Goal: Connect with others: Connect with others

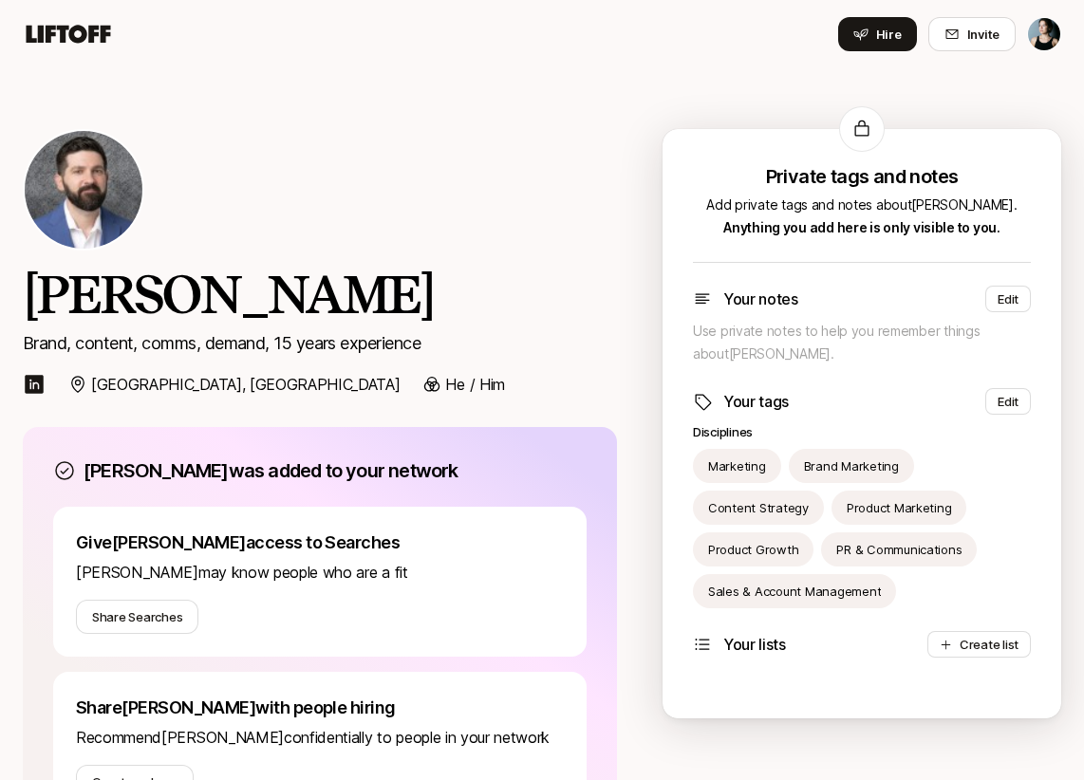
click at [763, 552] on p "Product Growth" at bounding box center [753, 549] width 90 height 19
click at [90, 43] on icon at bounding box center [68, 34] width 91 height 27
drag, startPoint x: 763, startPoint y: 552, endPoint x: 87, endPoint y: 37, distance: 849.8
click at [87, 37] on icon at bounding box center [68, 34] width 91 height 27
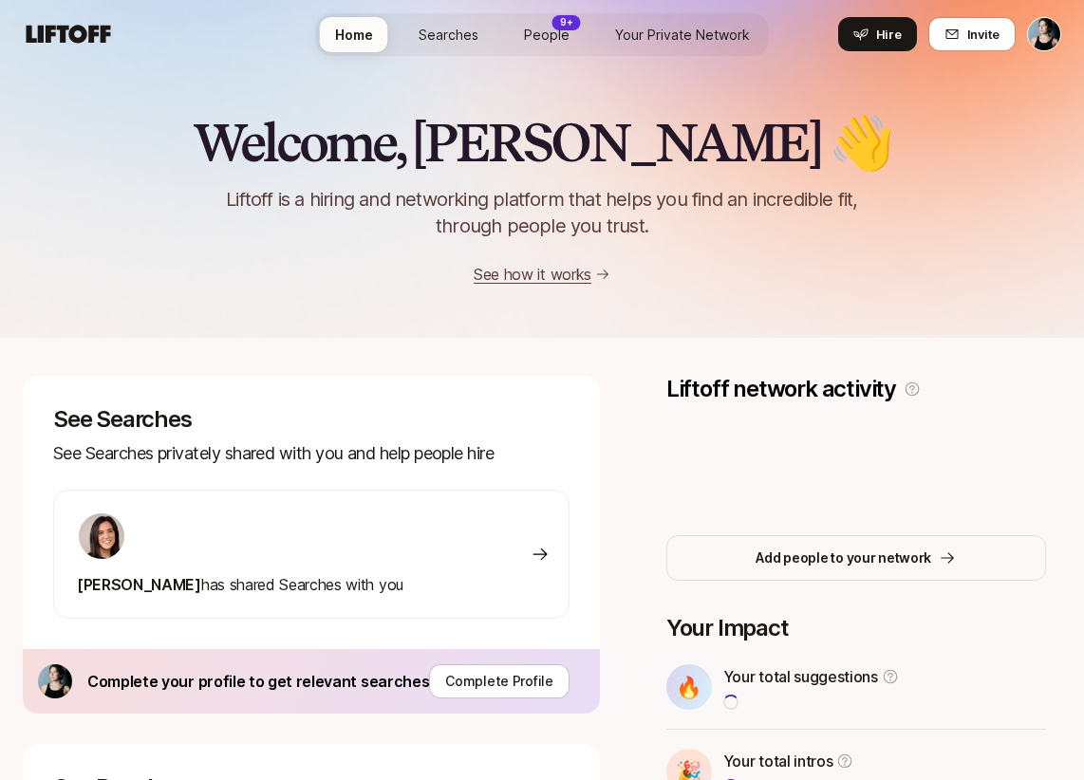
drag, startPoint x: 87, startPoint y: 37, endPoint x: 54, endPoint y: 29, distance: 34.1
click at [54, 29] on icon at bounding box center [69, 34] width 84 height 18
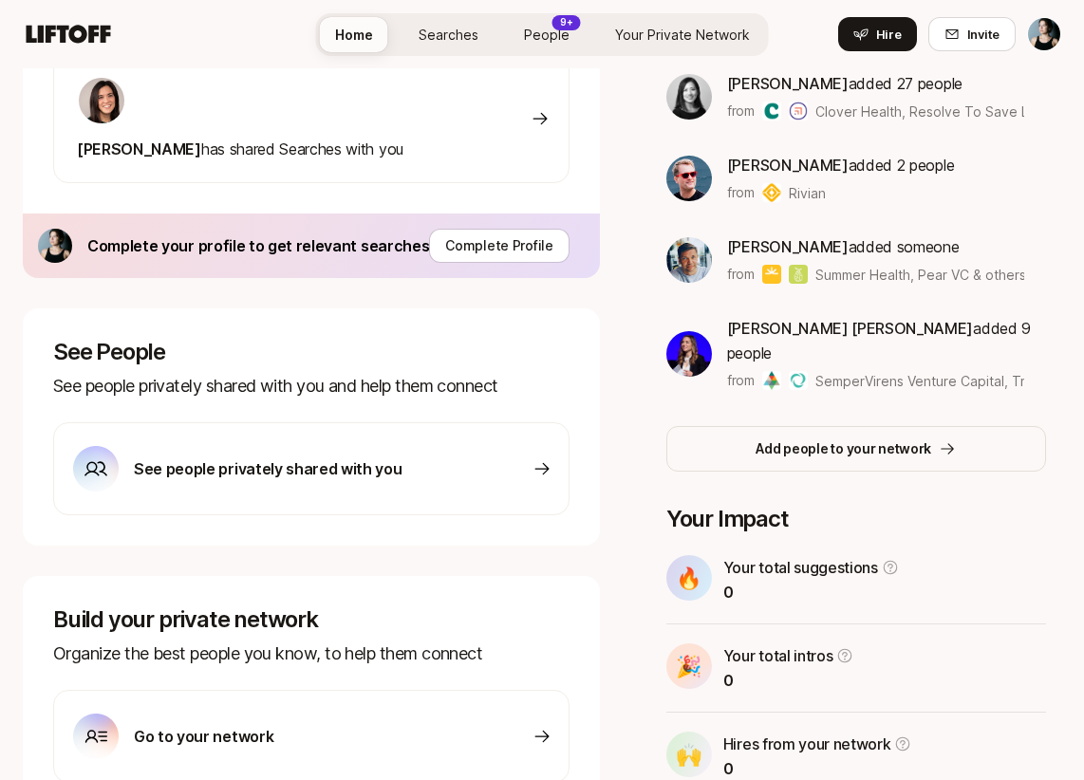
scroll to position [385, 0]
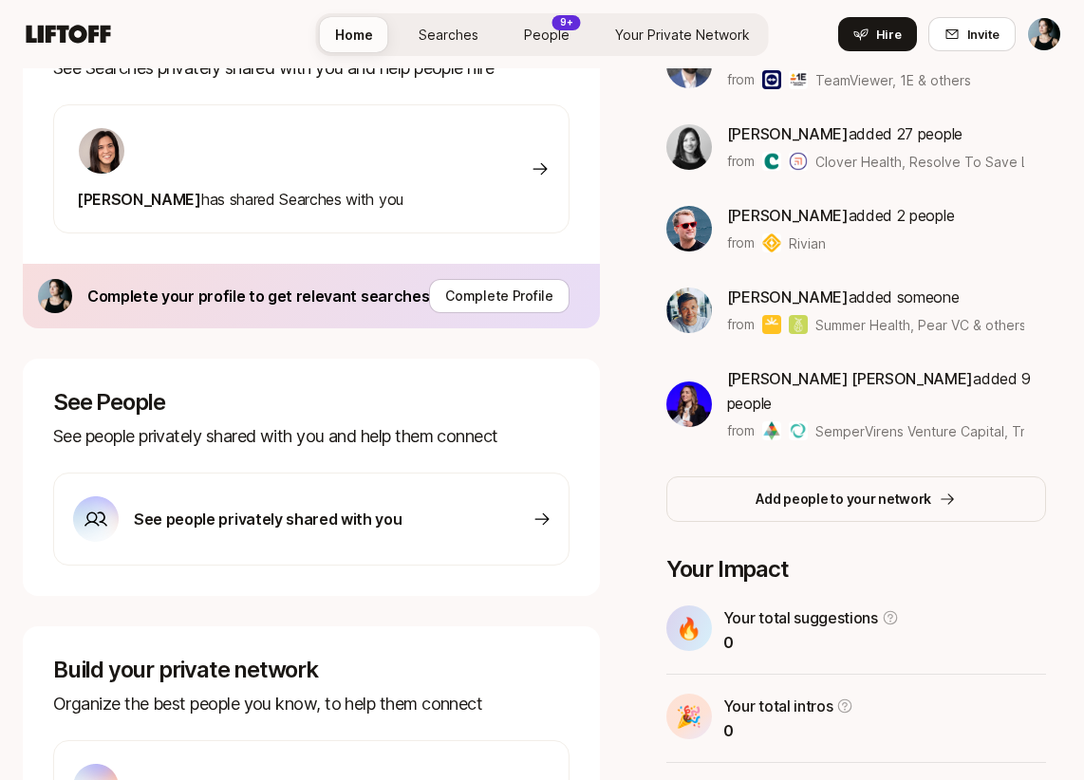
click at [772, 210] on span "[PERSON_NAME]" at bounding box center [787, 215] width 121 height 19
click at [771, 214] on span "[PERSON_NAME]" at bounding box center [787, 215] width 121 height 19
click at [676, 236] on img at bounding box center [689, 229] width 46 height 46
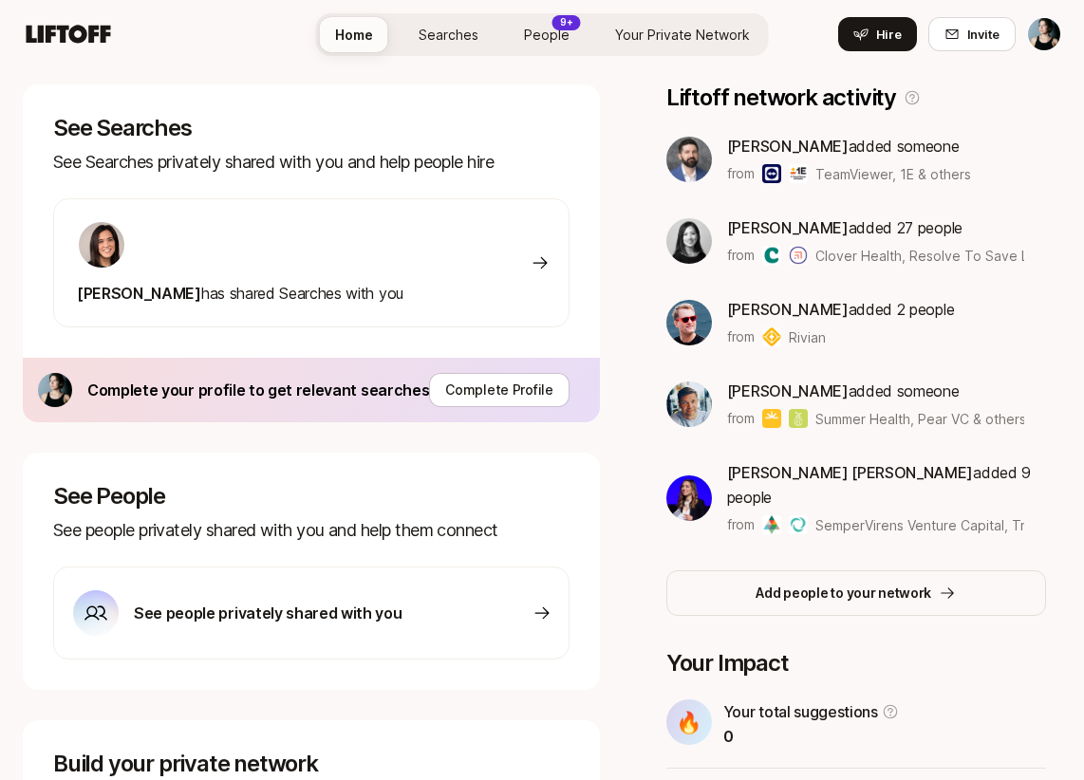
scroll to position [288, 0]
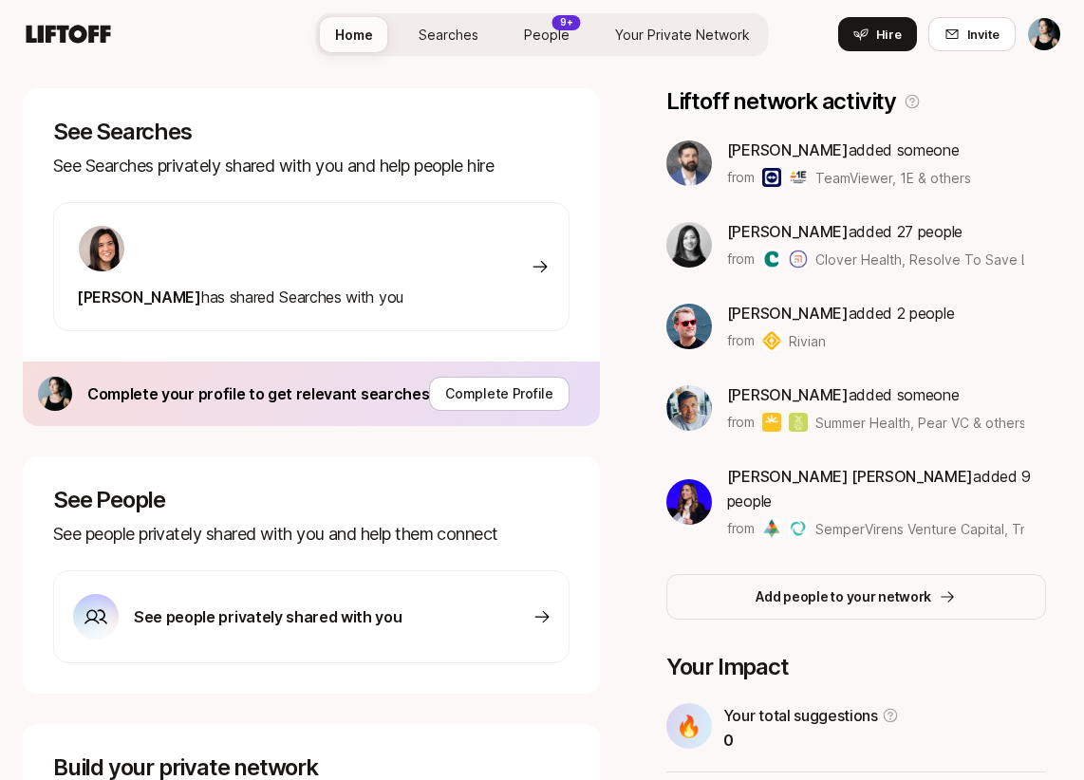
click at [795, 586] on p "Add people to your network" at bounding box center [843, 597] width 176 height 23
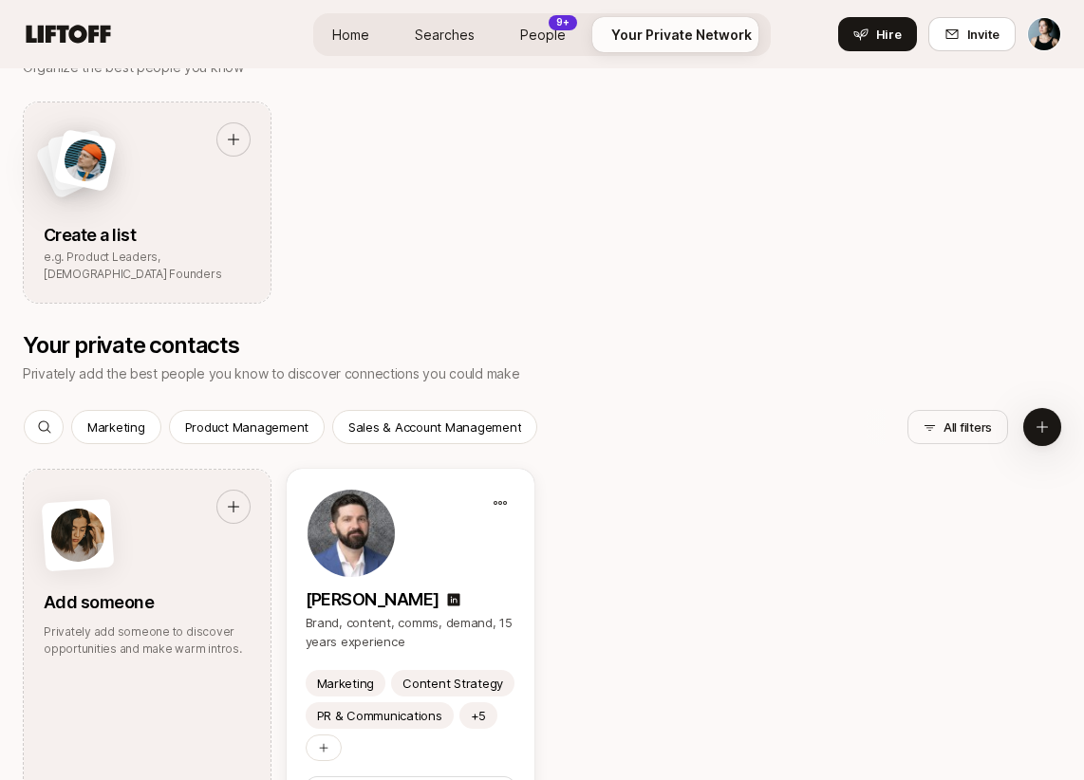
scroll to position [560, 0]
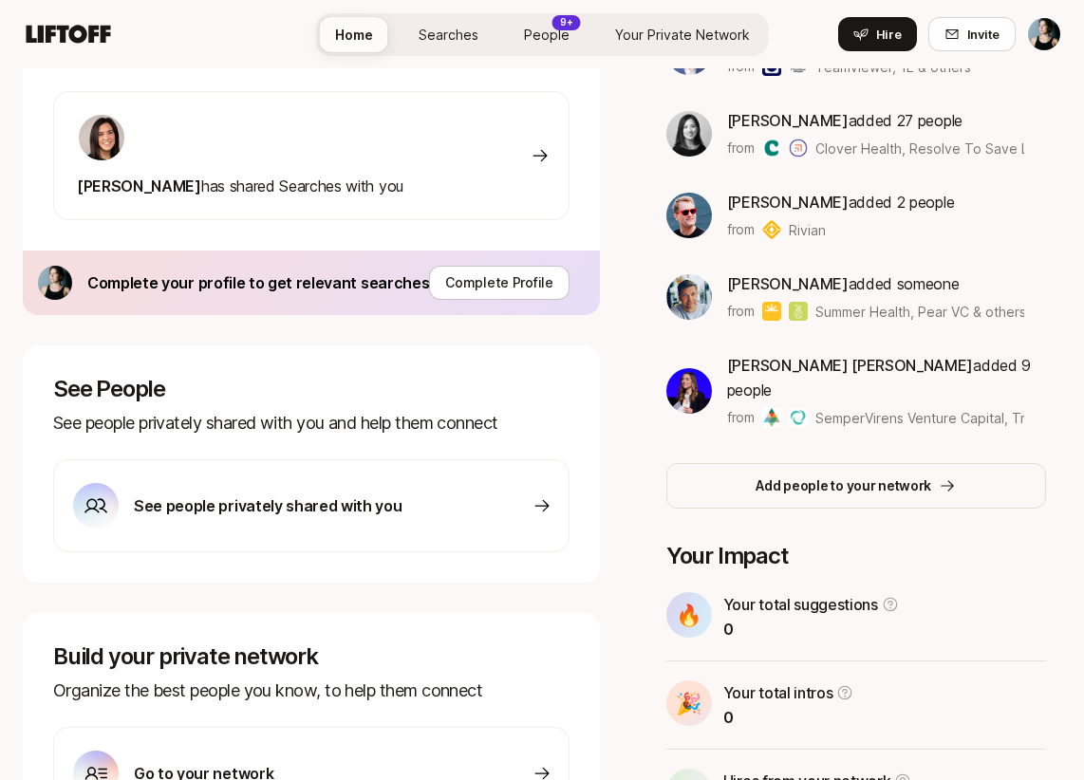
scroll to position [545, 0]
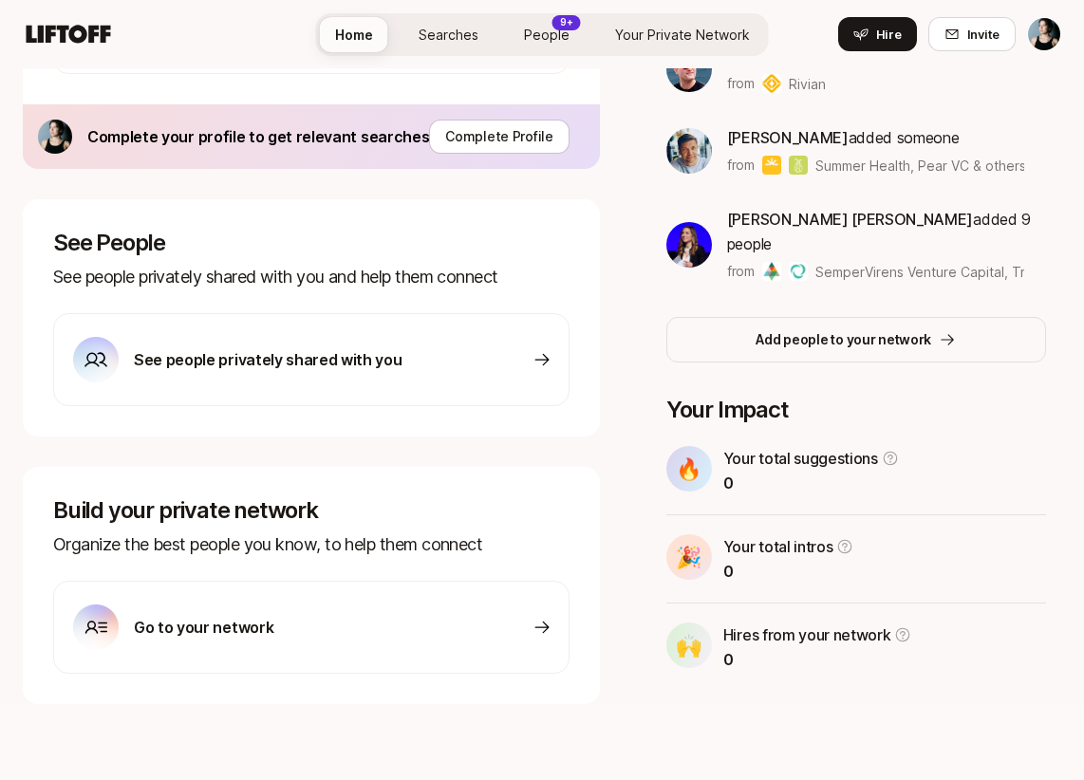
click at [493, 614] on div "Go to your network" at bounding box center [311, 627] width 516 height 93
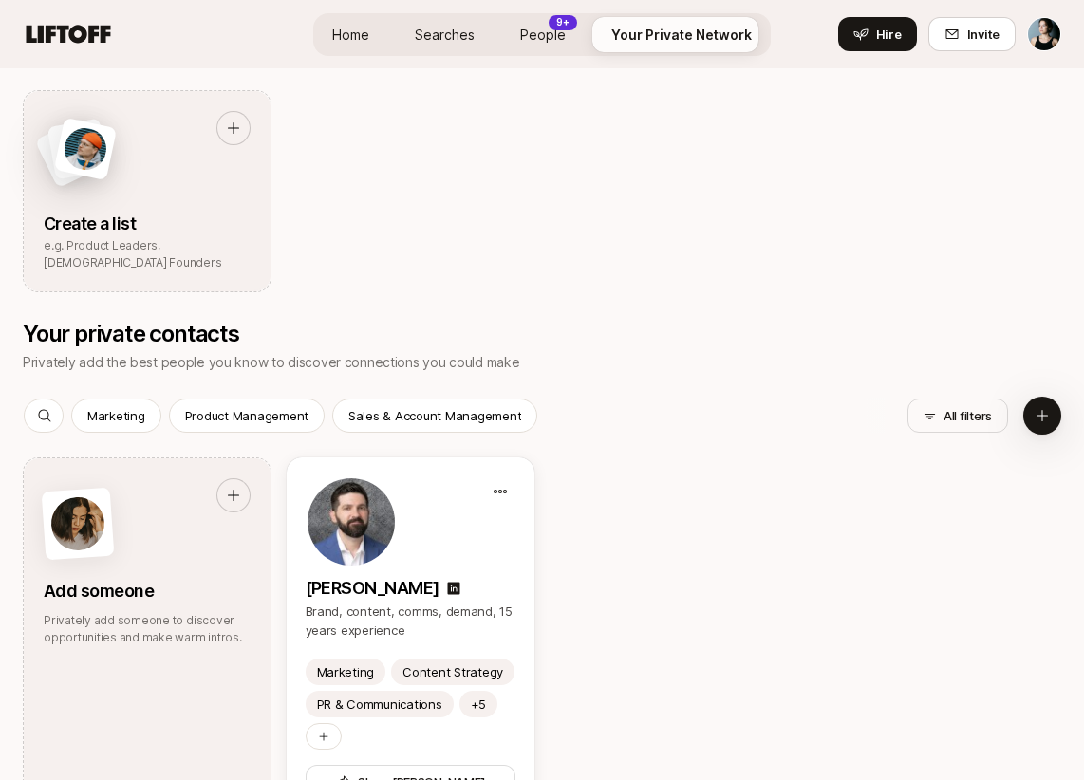
scroll to position [671, 0]
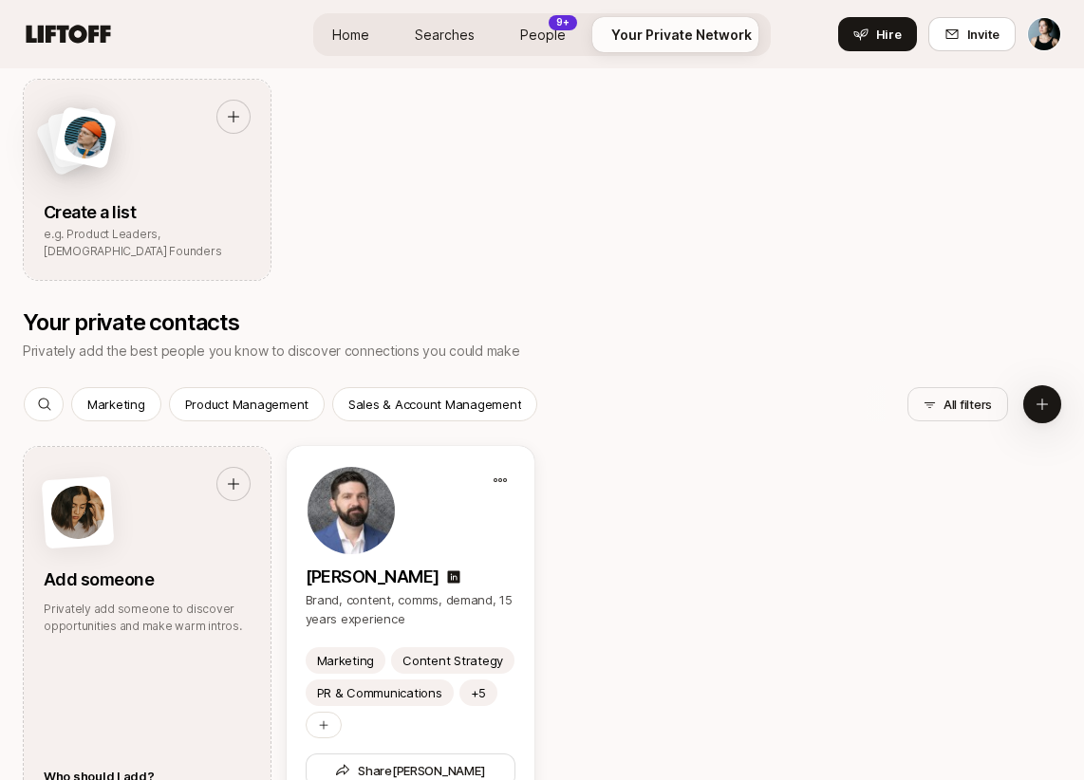
click at [241, 483] on div at bounding box center [233, 484] width 32 height 32
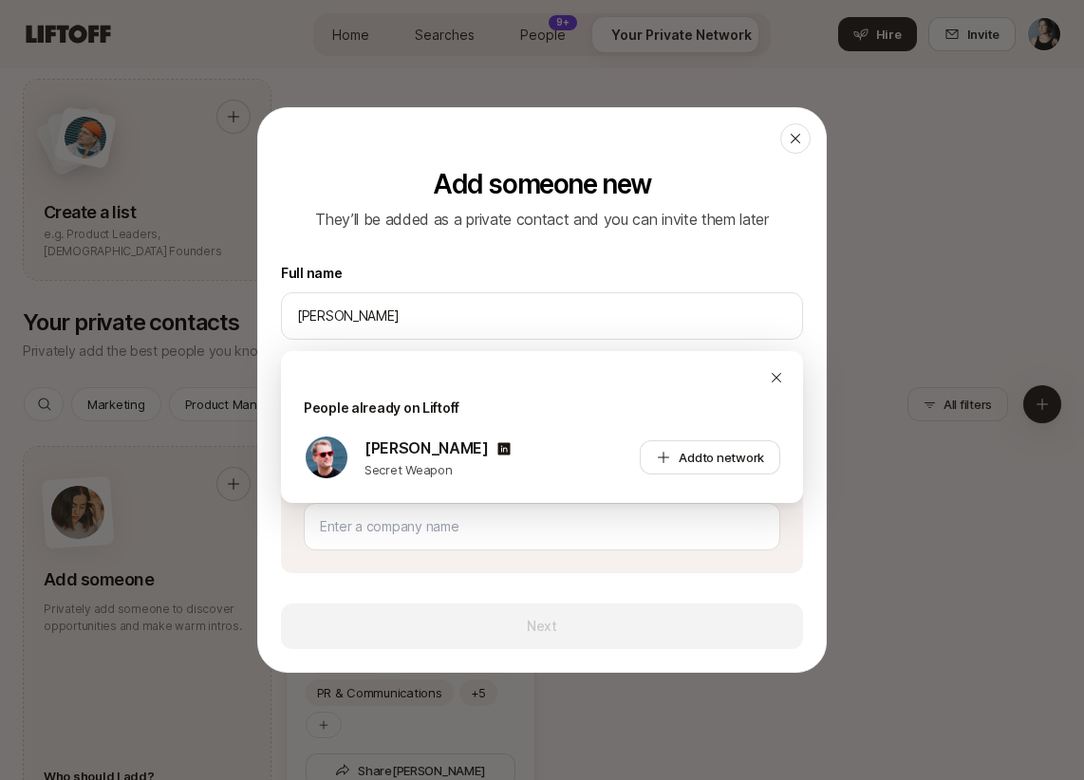
type input "[PERSON_NAME]"
click at [698, 467] on button "Add to network" at bounding box center [710, 457] width 140 height 34
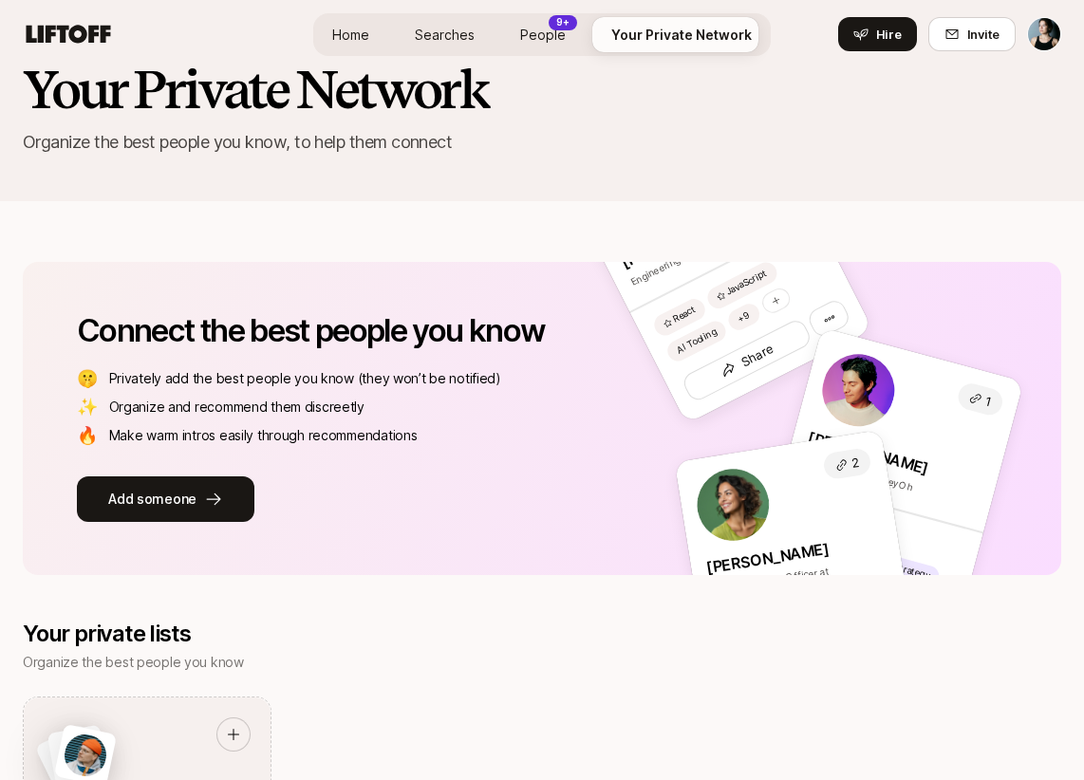
scroll to position [0, 0]
